Goal: Task Accomplishment & Management: Manage account settings

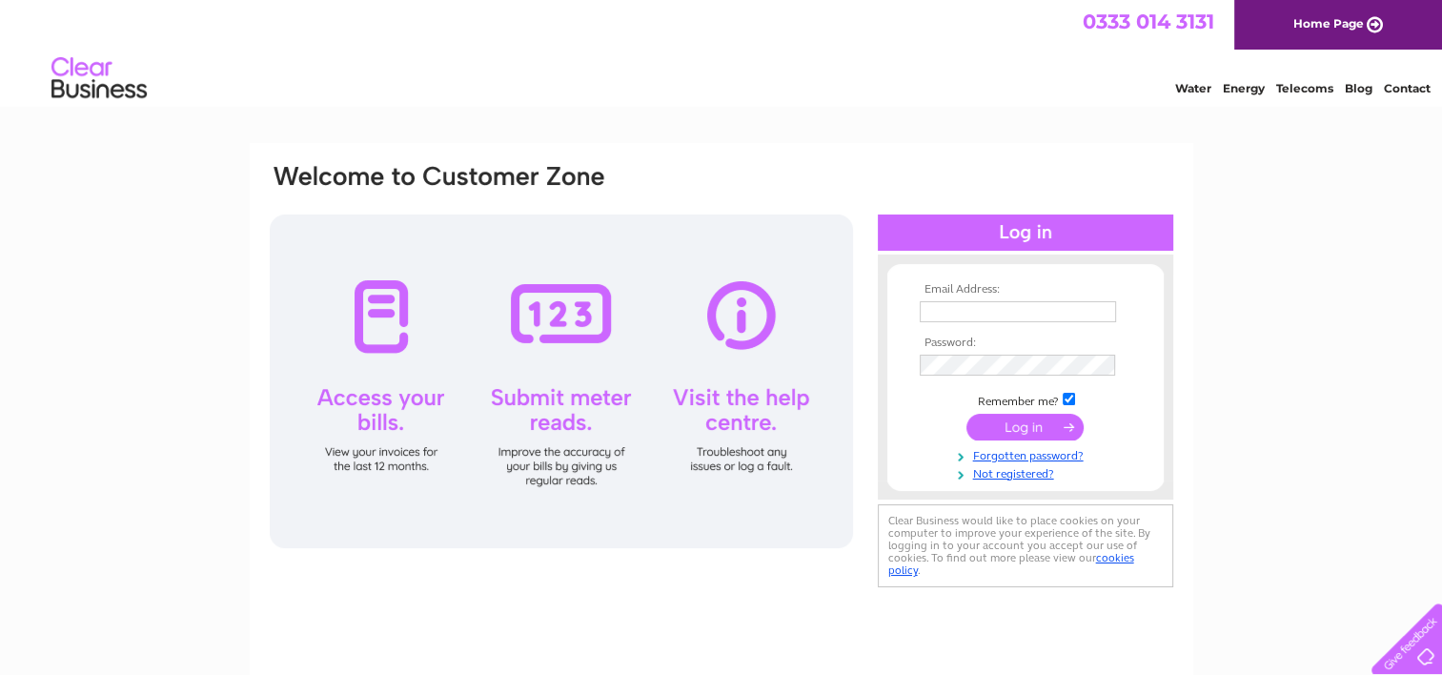
type input "ntlr041@gmail.com"
click at [1008, 427] on input "submit" at bounding box center [1025, 427] width 117 height 27
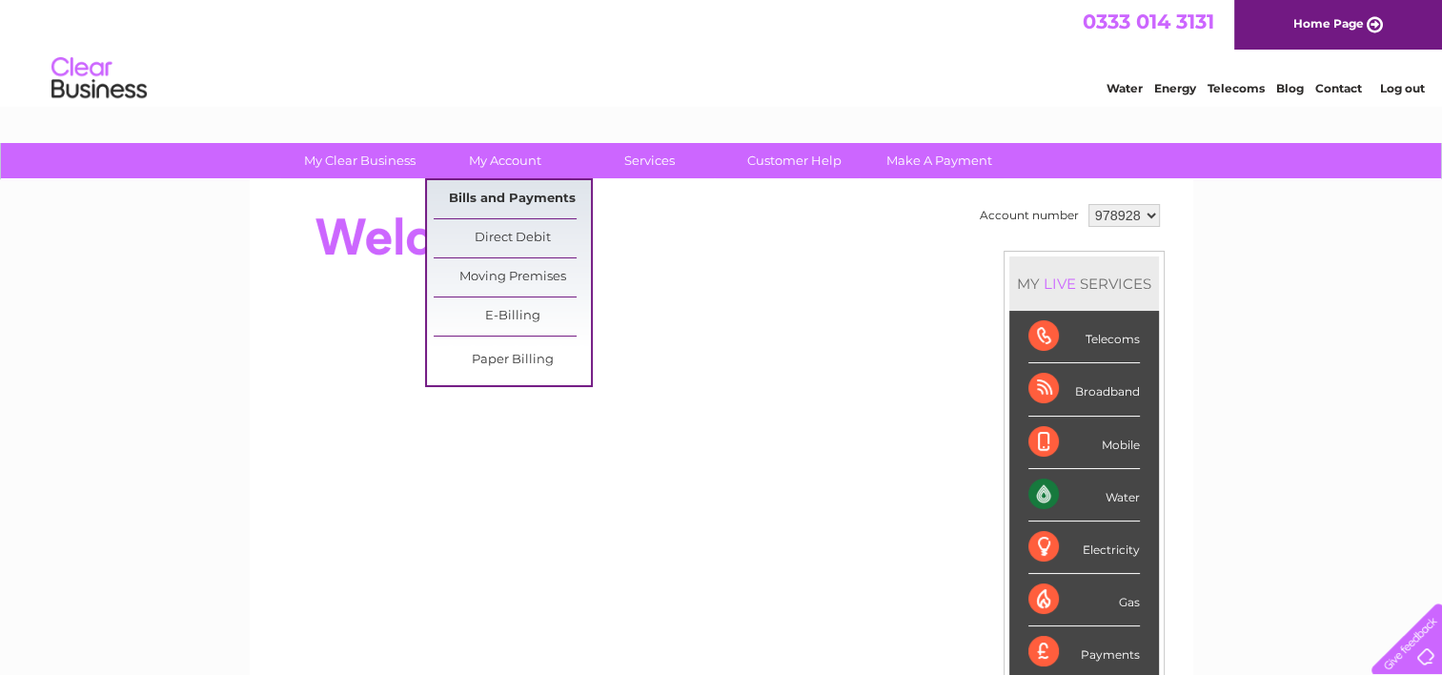
click at [509, 198] on link "Bills and Payments" at bounding box center [512, 199] width 157 height 38
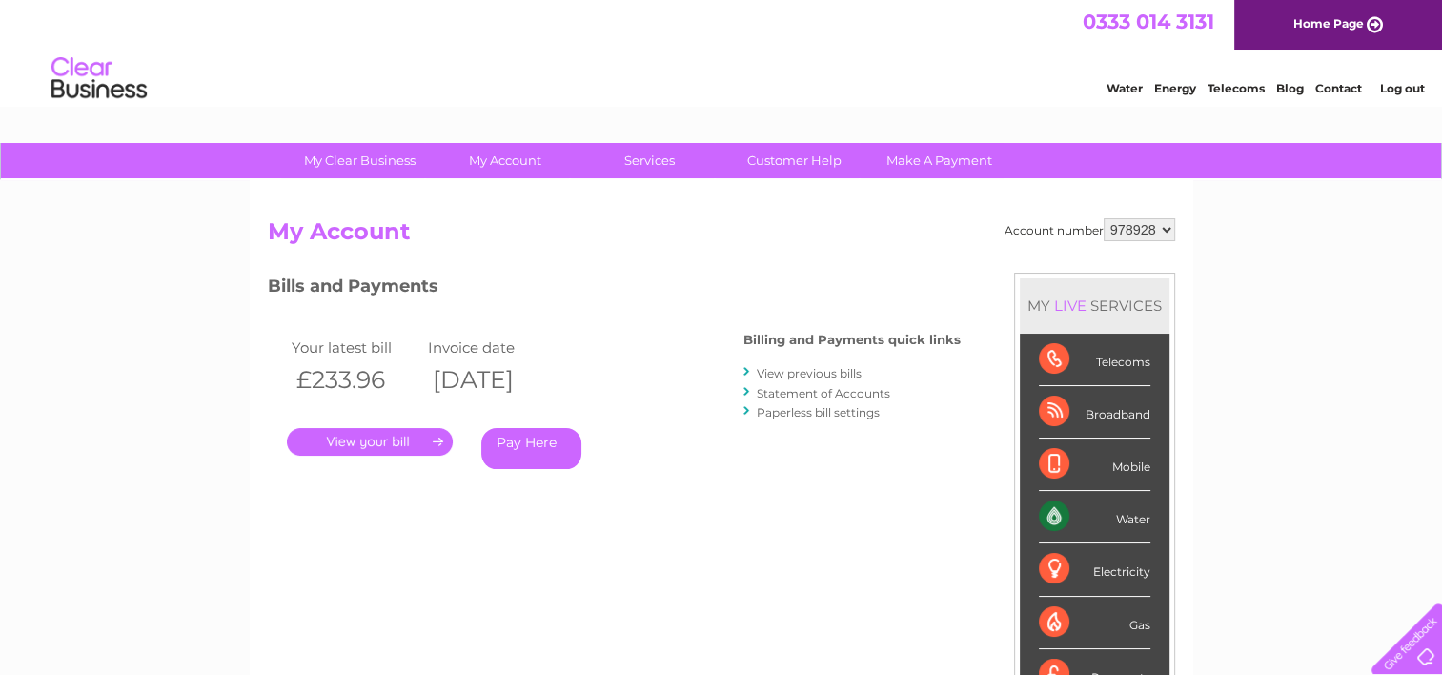
click at [377, 438] on link "." at bounding box center [370, 442] width 166 height 28
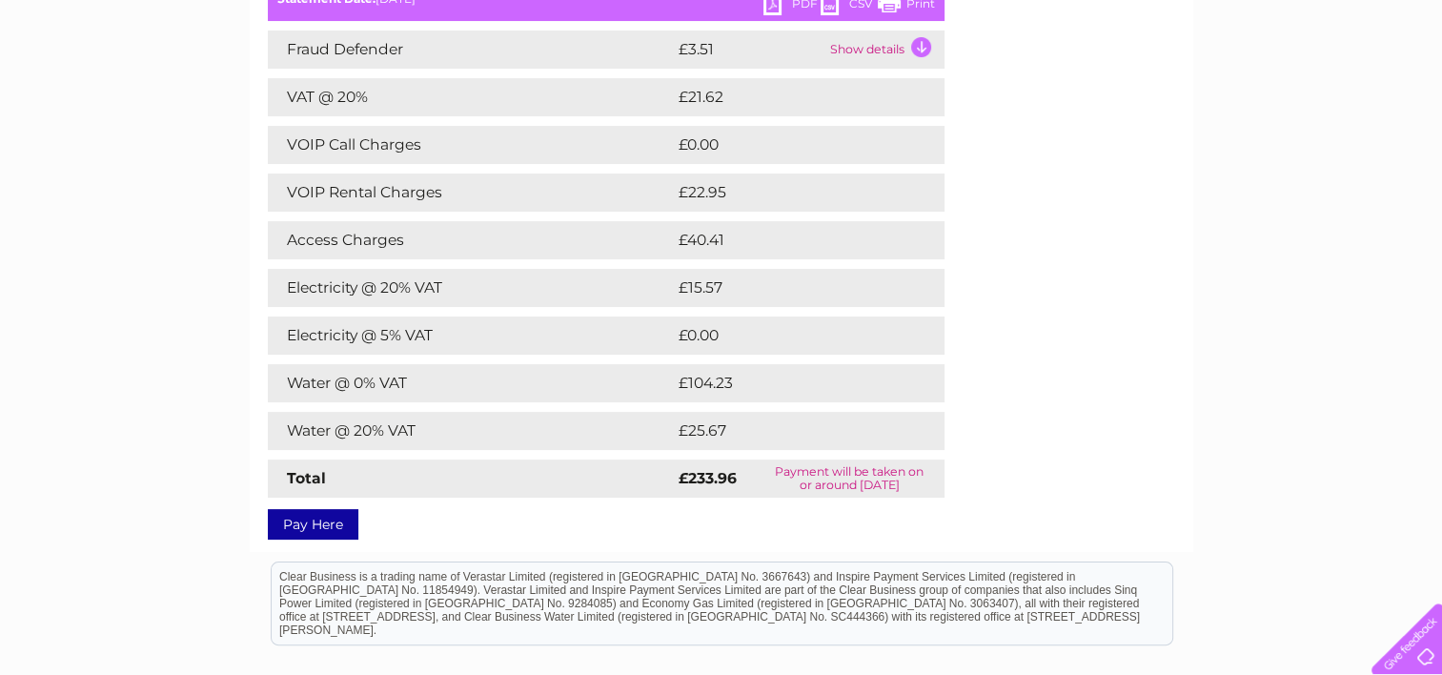
scroll to position [201, 0]
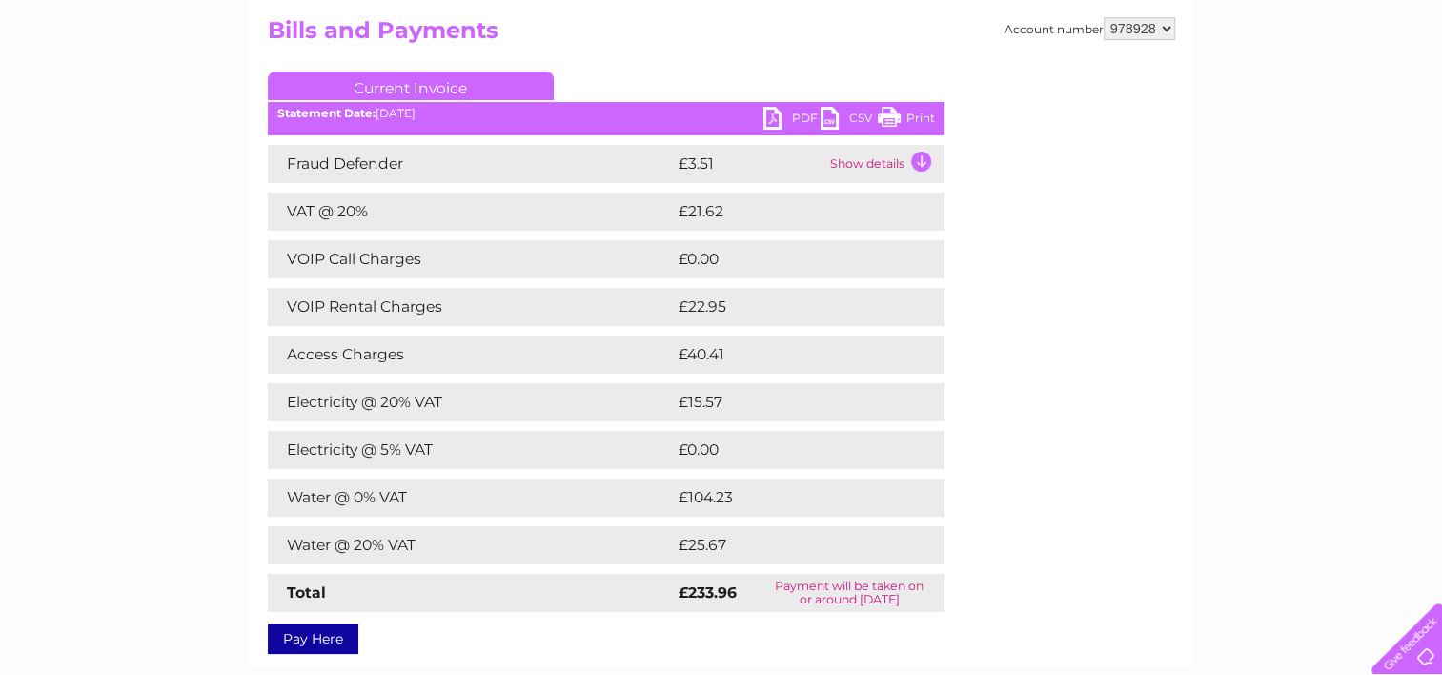
click at [916, 164] on td "Show details" at bounding box center [885, 164] width 119 height 38
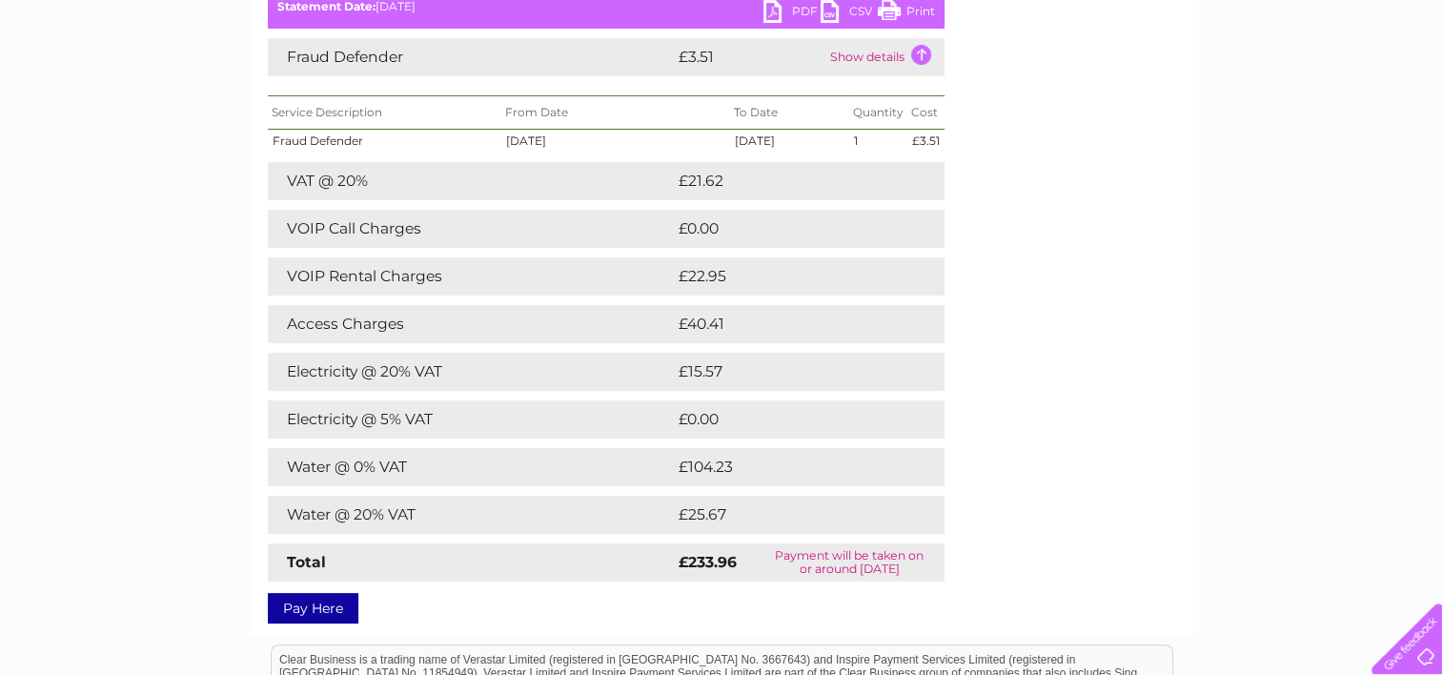
scroll to position [316, 0]
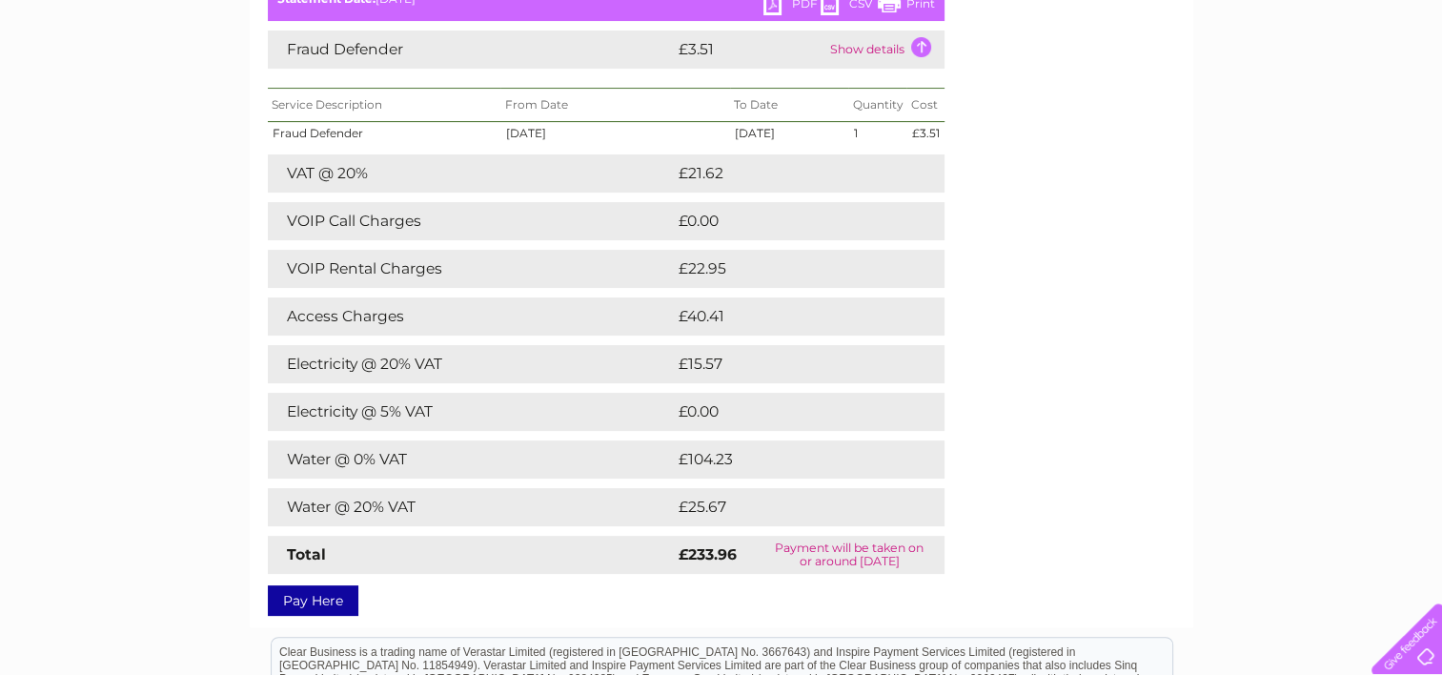
click at [802, 5] on link "PDF" at bounding box center [792, 6] width 57 height 28
drag, startPoint x: 957, startPoint y: 107, endPoint x: 1309, endPoint y: 373, distance: 441.0
click at [1309, 373] on div "My Clear Business Login Details My Details My Preferences Link Account My Accou…" at bounding box center [721, 390] width 1442 height 1126
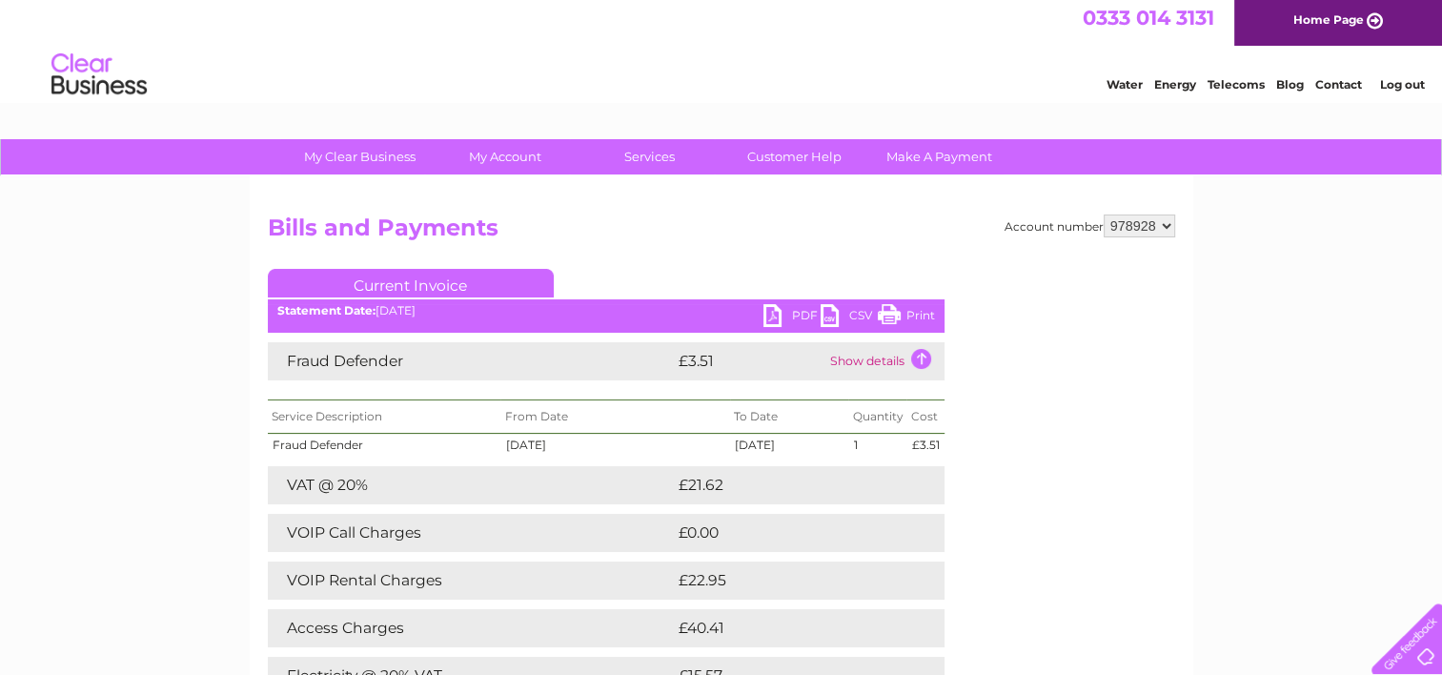
scroll to position [0, 0]
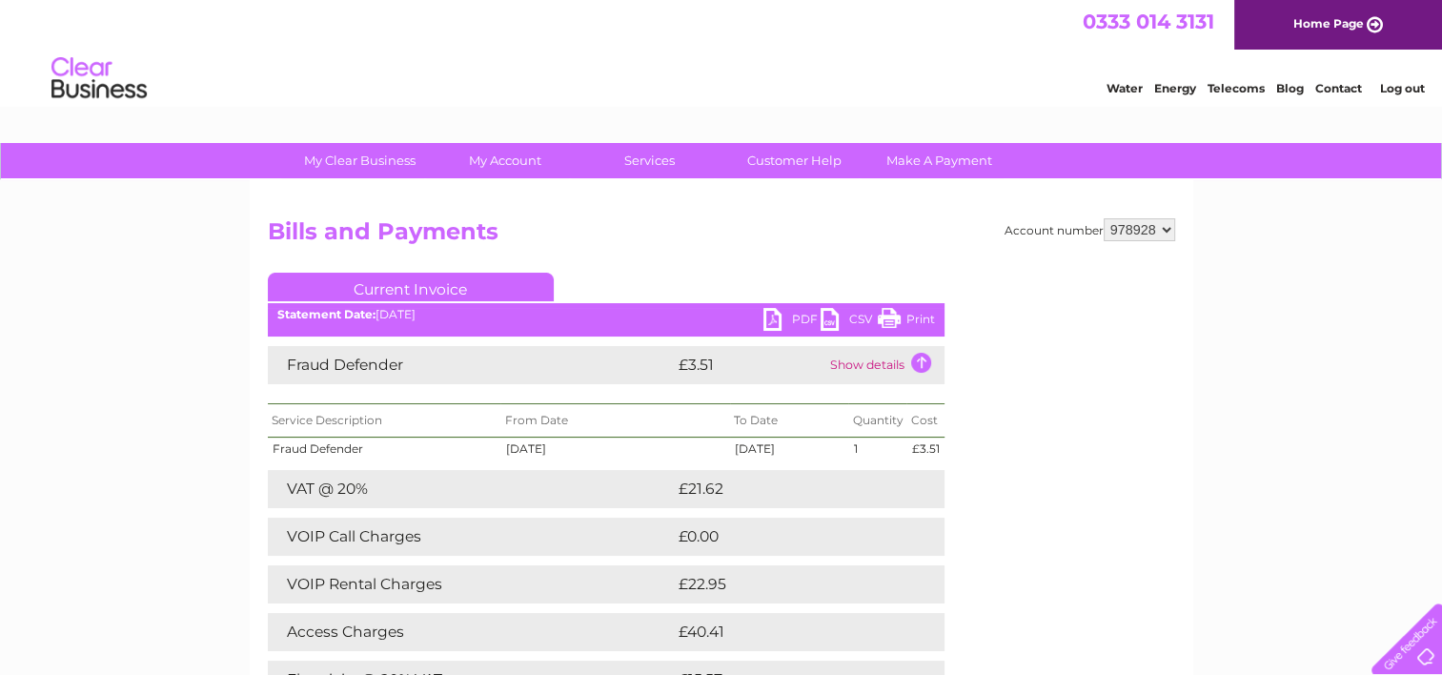
click at [923, 361] on td "Show details" at bounding box center [885, 365] width 119 height 38
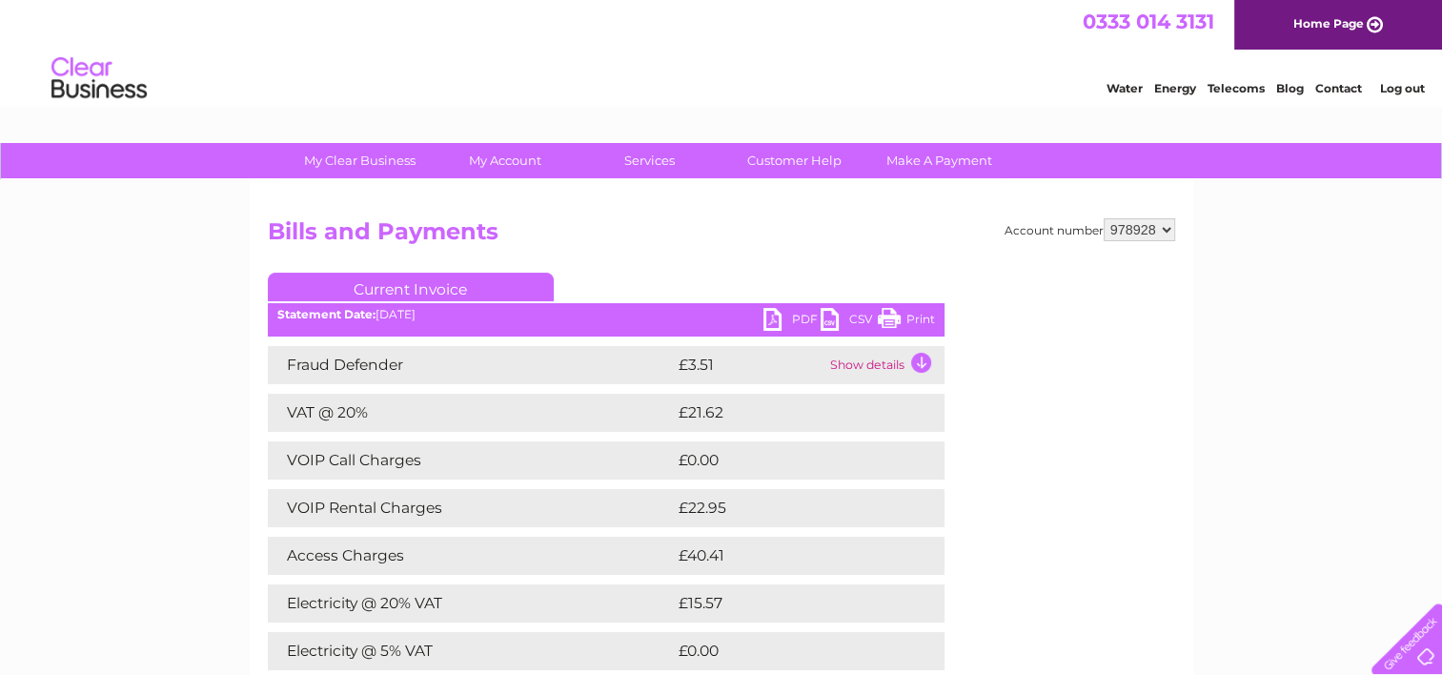
drag, startPoint x: 1450, startPoint y: 343, endPoint x: 1434, endPoint y: 142, distance: 201.8
